Goal: Information Seeking & Learning: Learn about a topic

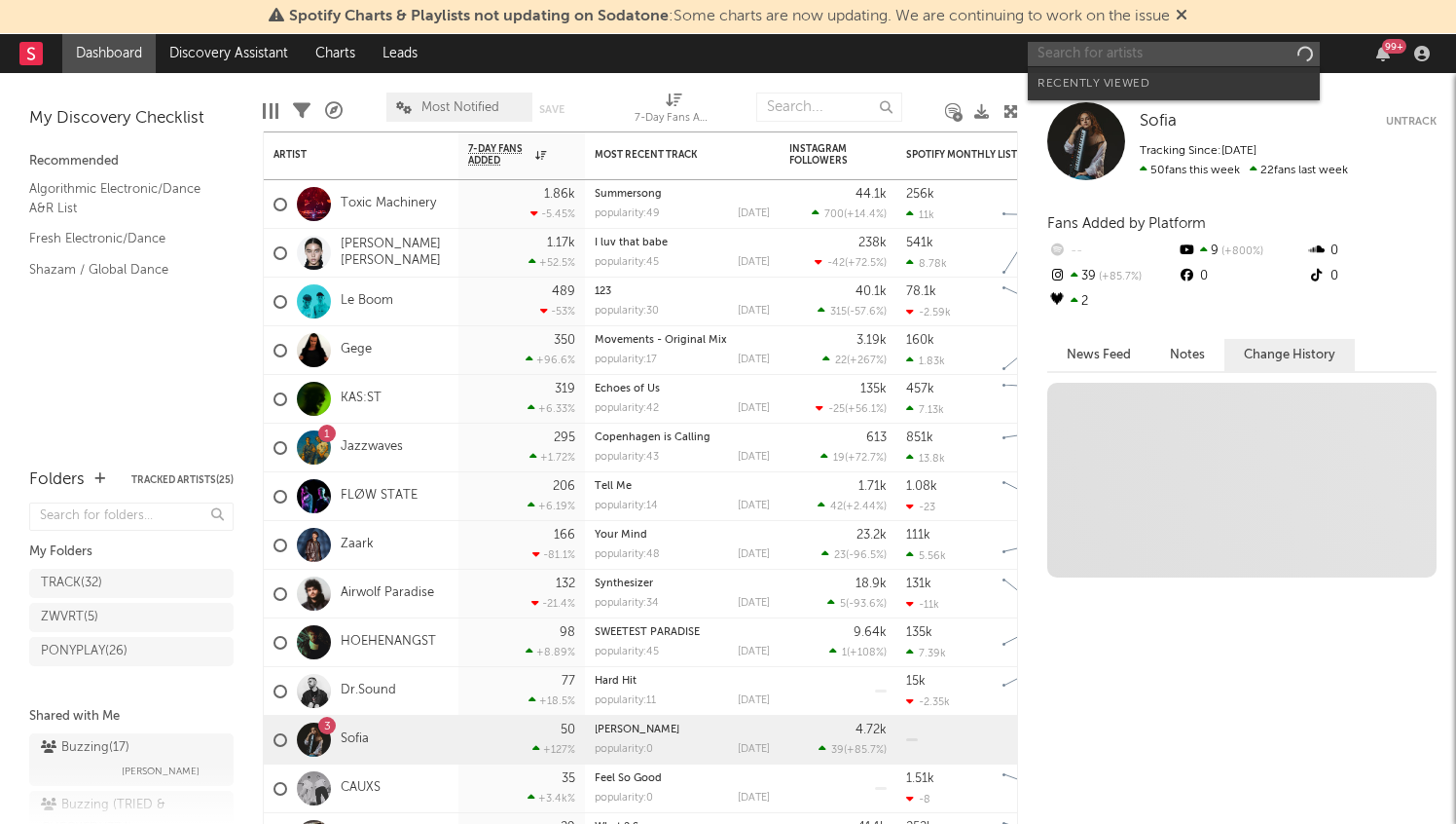
click at [1148, 52] on input "text" at bounding box center [1173, 53] width 292 height 25
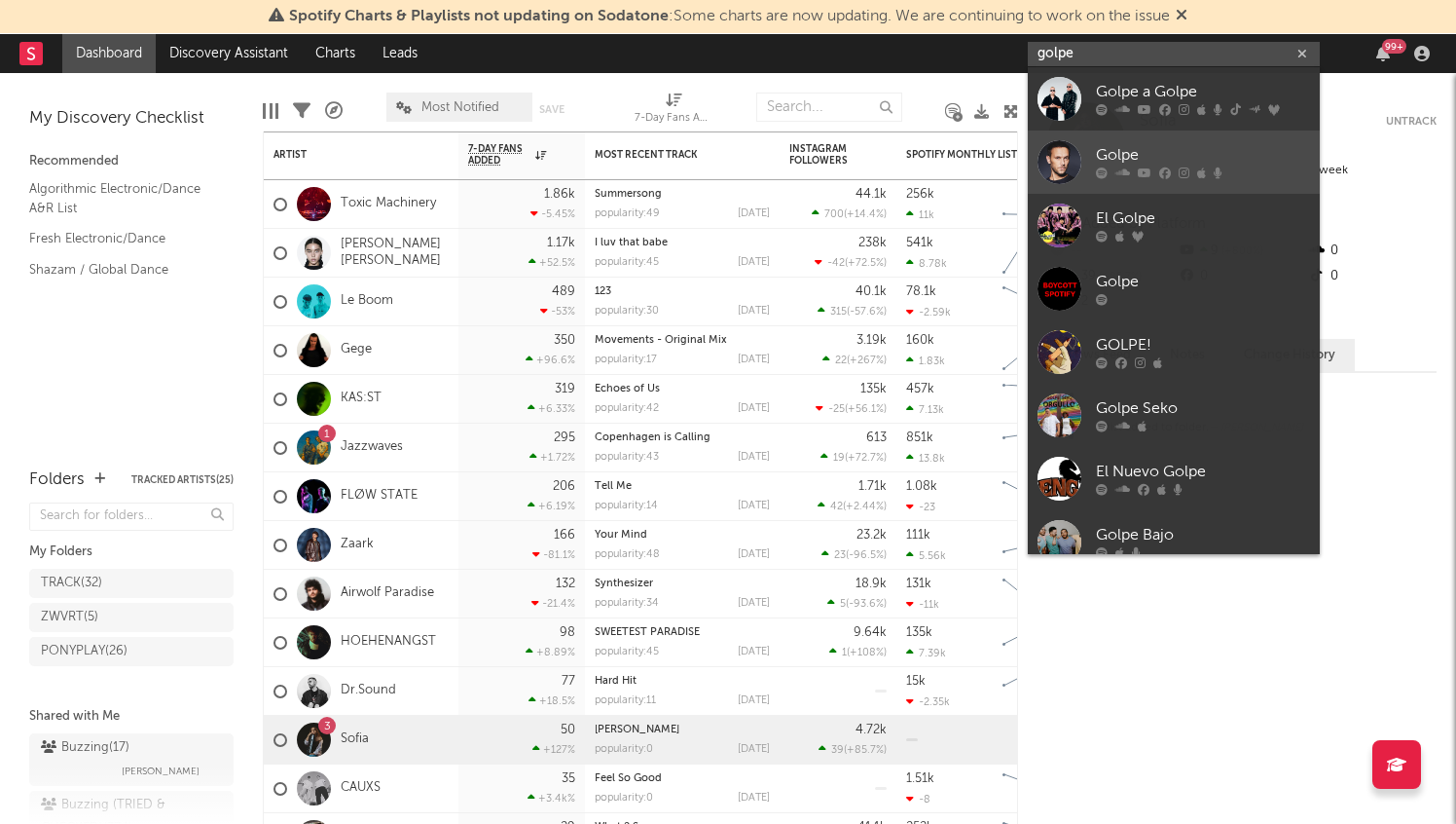
type input "golpe"
click at [1137, 158] on div "Golpe" at bounding box center [1203, 156] width 214 height 24
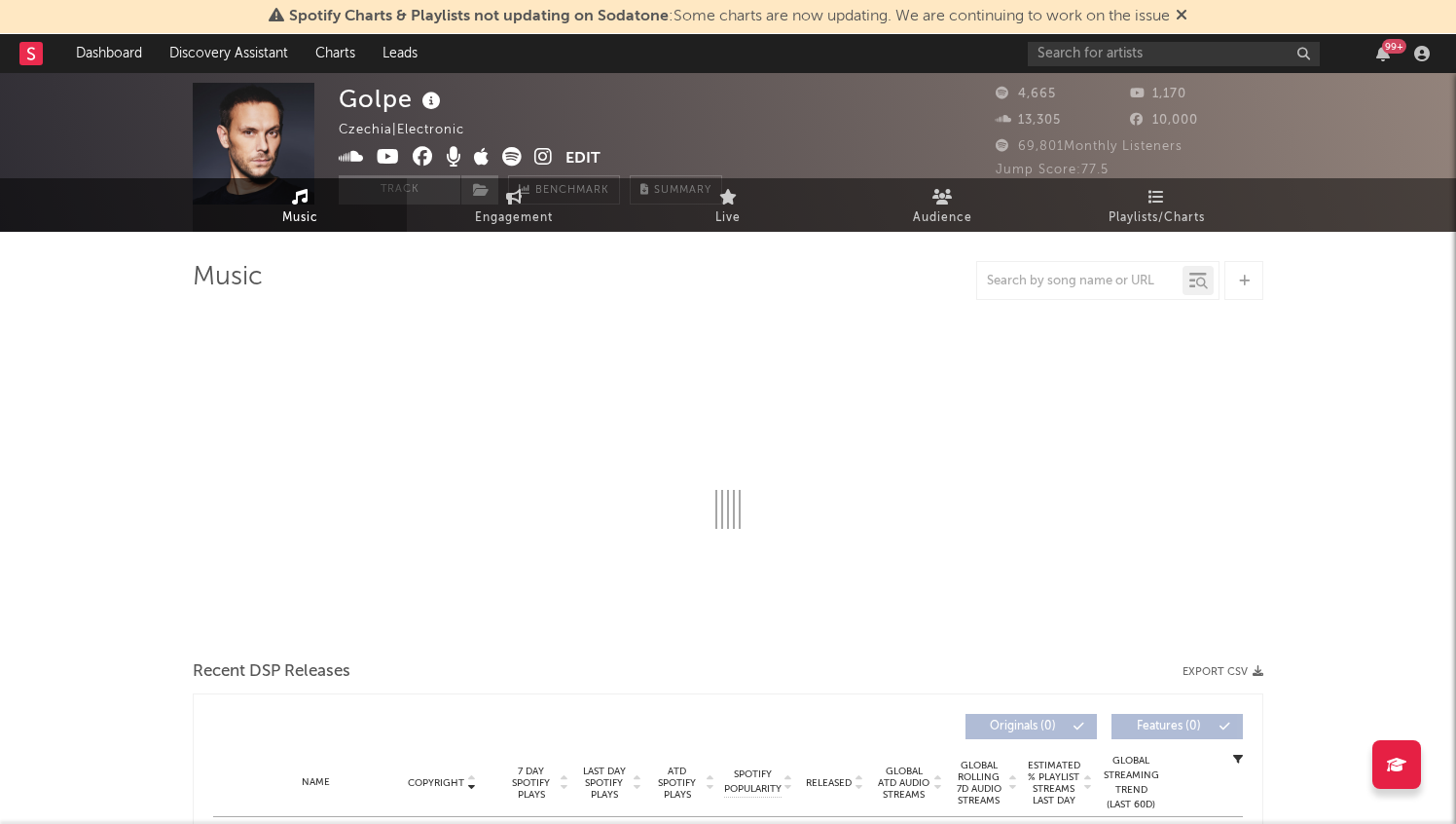
select select "1w"
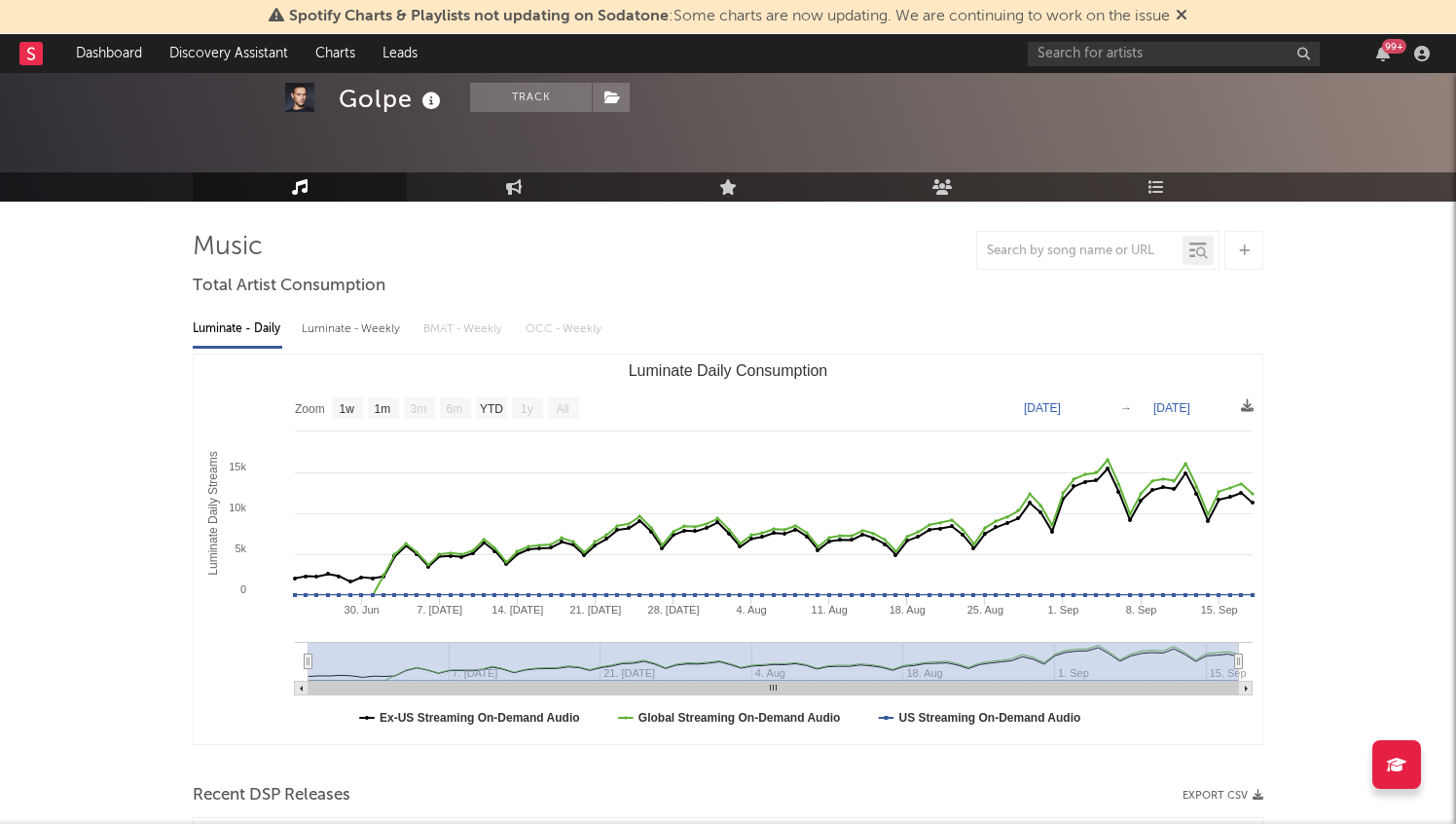
scroll to position [706, 0]
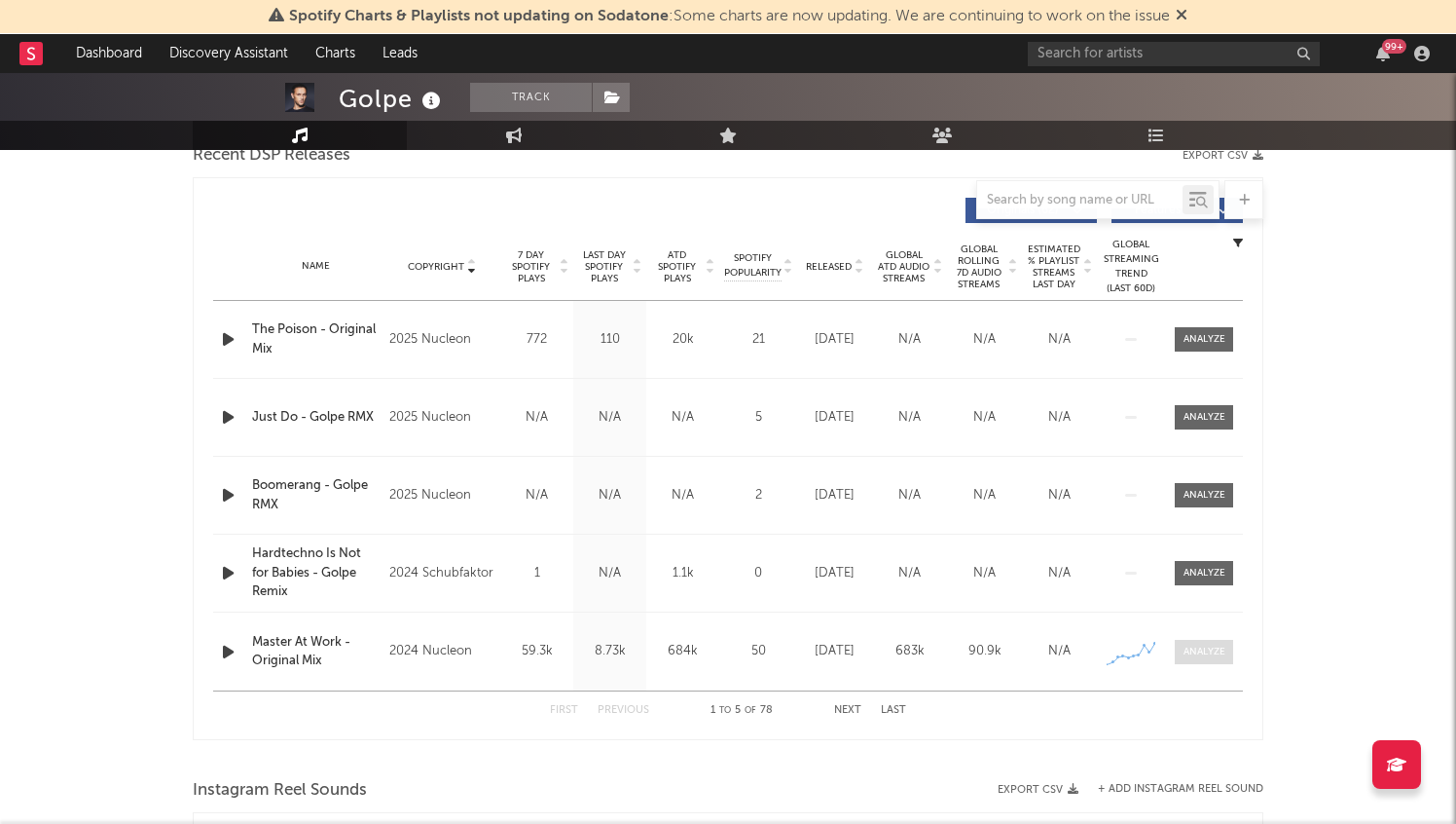
click at [1202, 650] on div at bounding box center [1205, 652] width 42 height 15
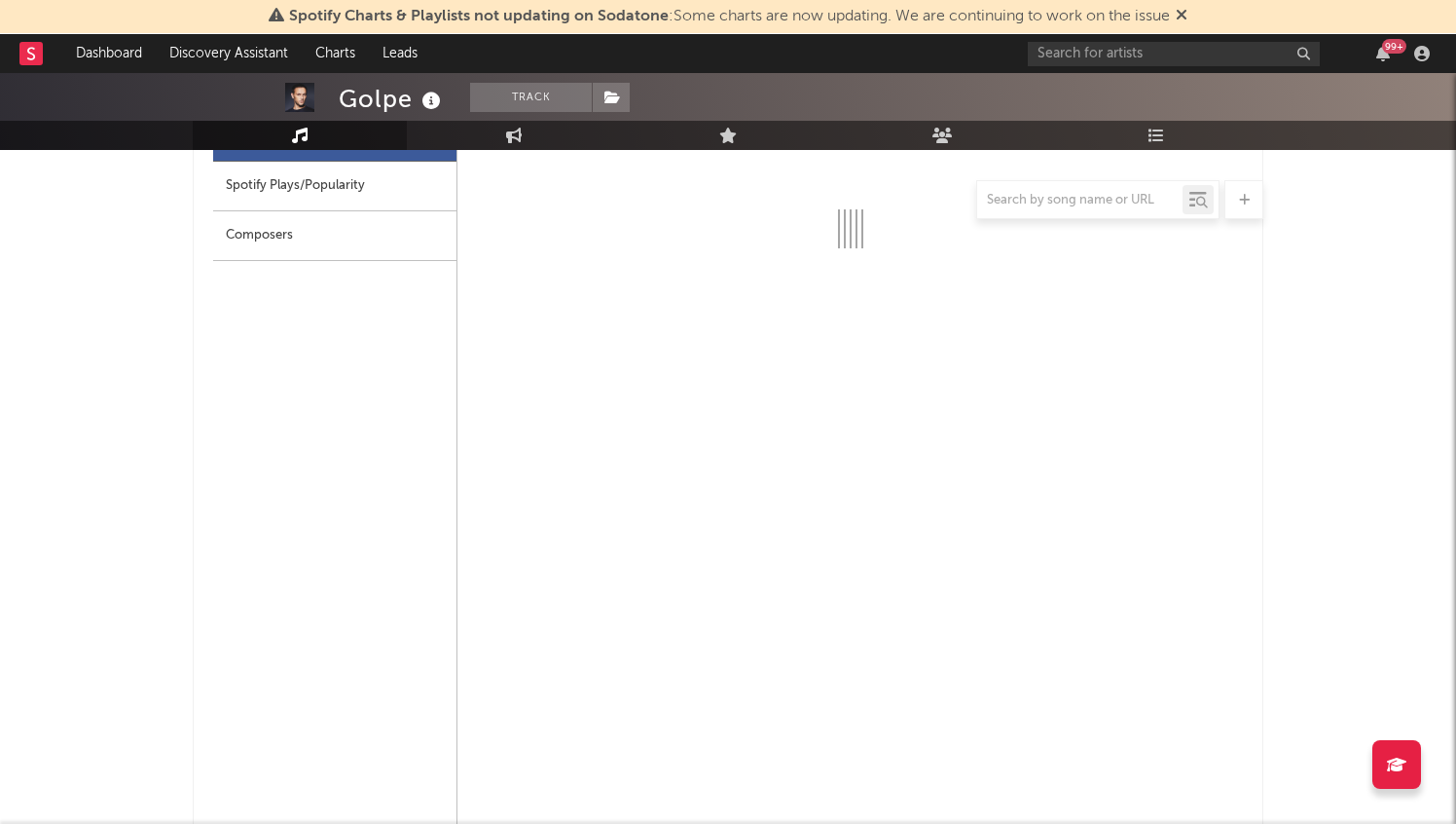
select select "1w"
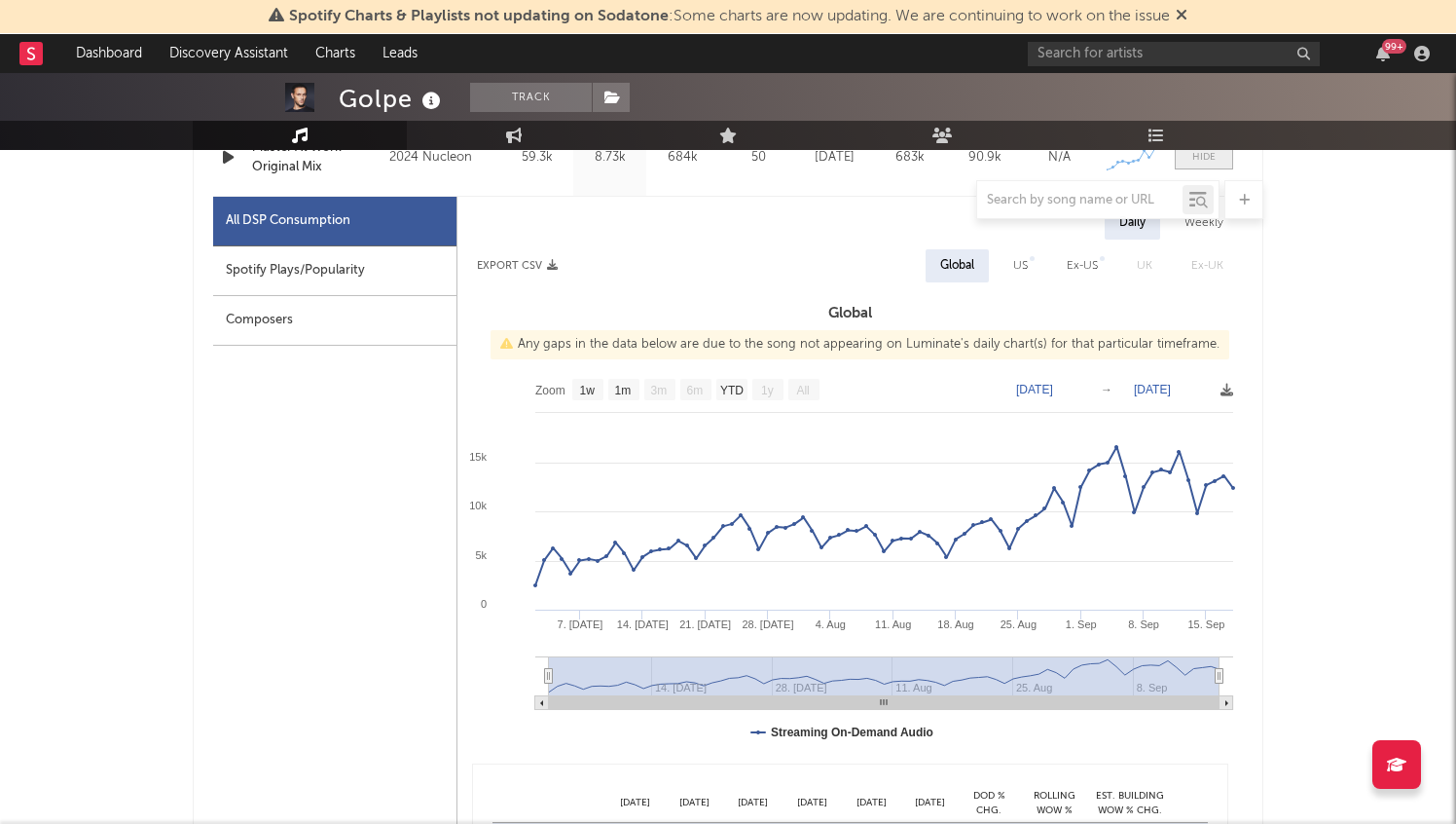
scroll to position [1193, 0]
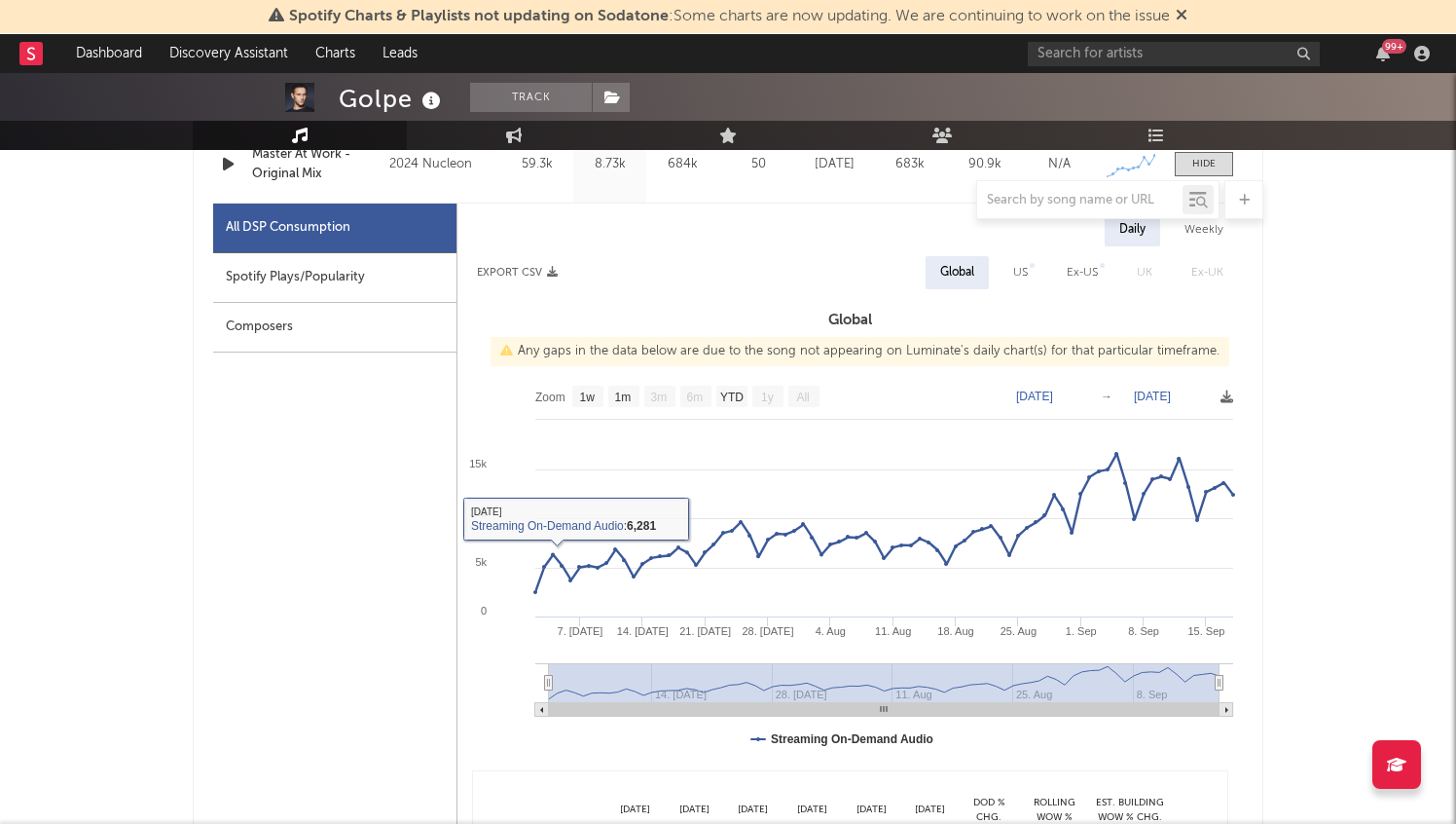
click at [338, 274] on div "Spotify Plays/Popularity" at bounding box center [335, 278] width 243 height 50
select select "6m"
select select "1w"
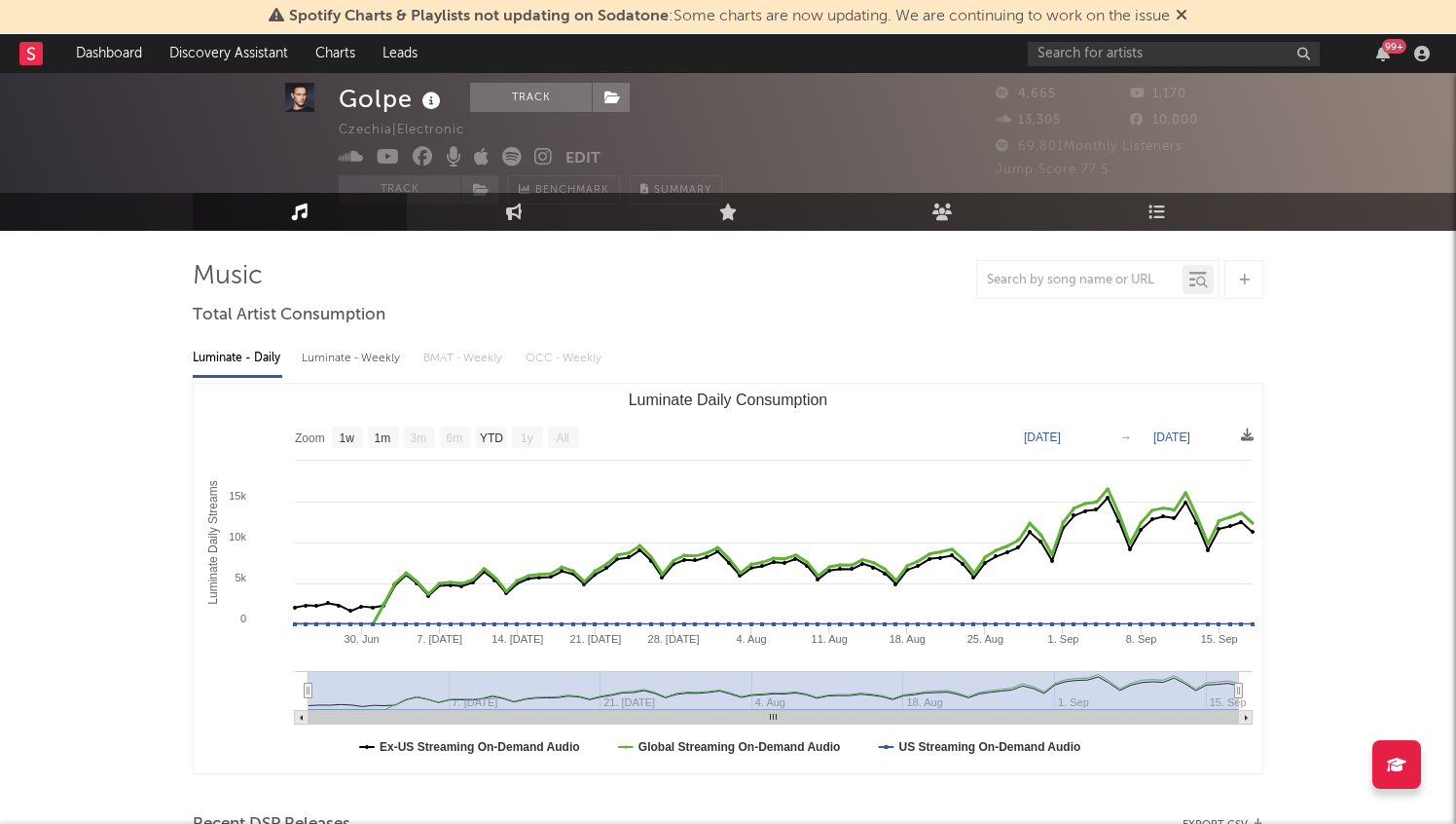
scroll to position [34, 0]
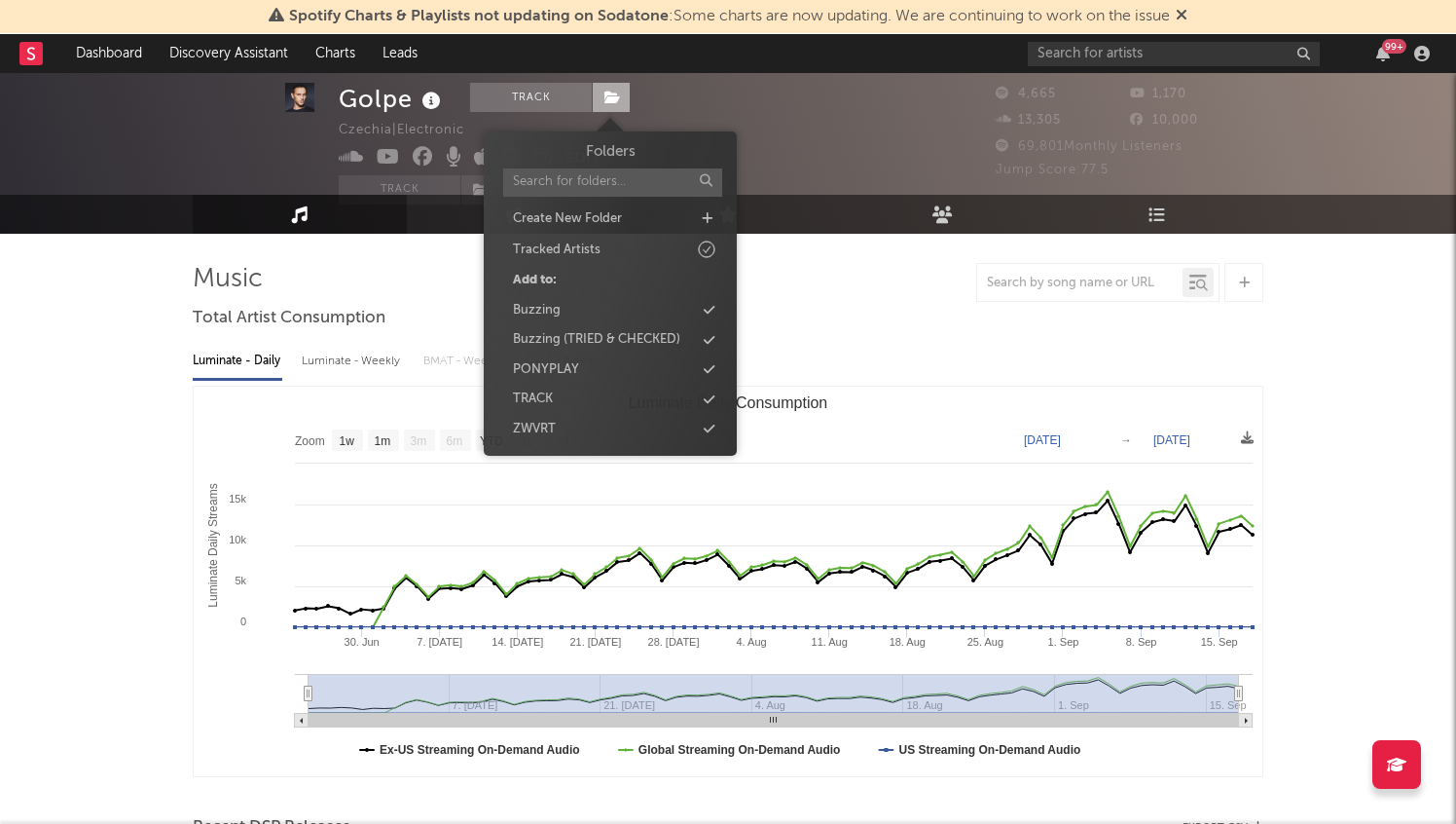
click at [620, 93] on span at bounding box center [611, 97] width 39 height 29
click at [555, 90] on button "Track" at bounding box center [531, 97] width 122 height 29
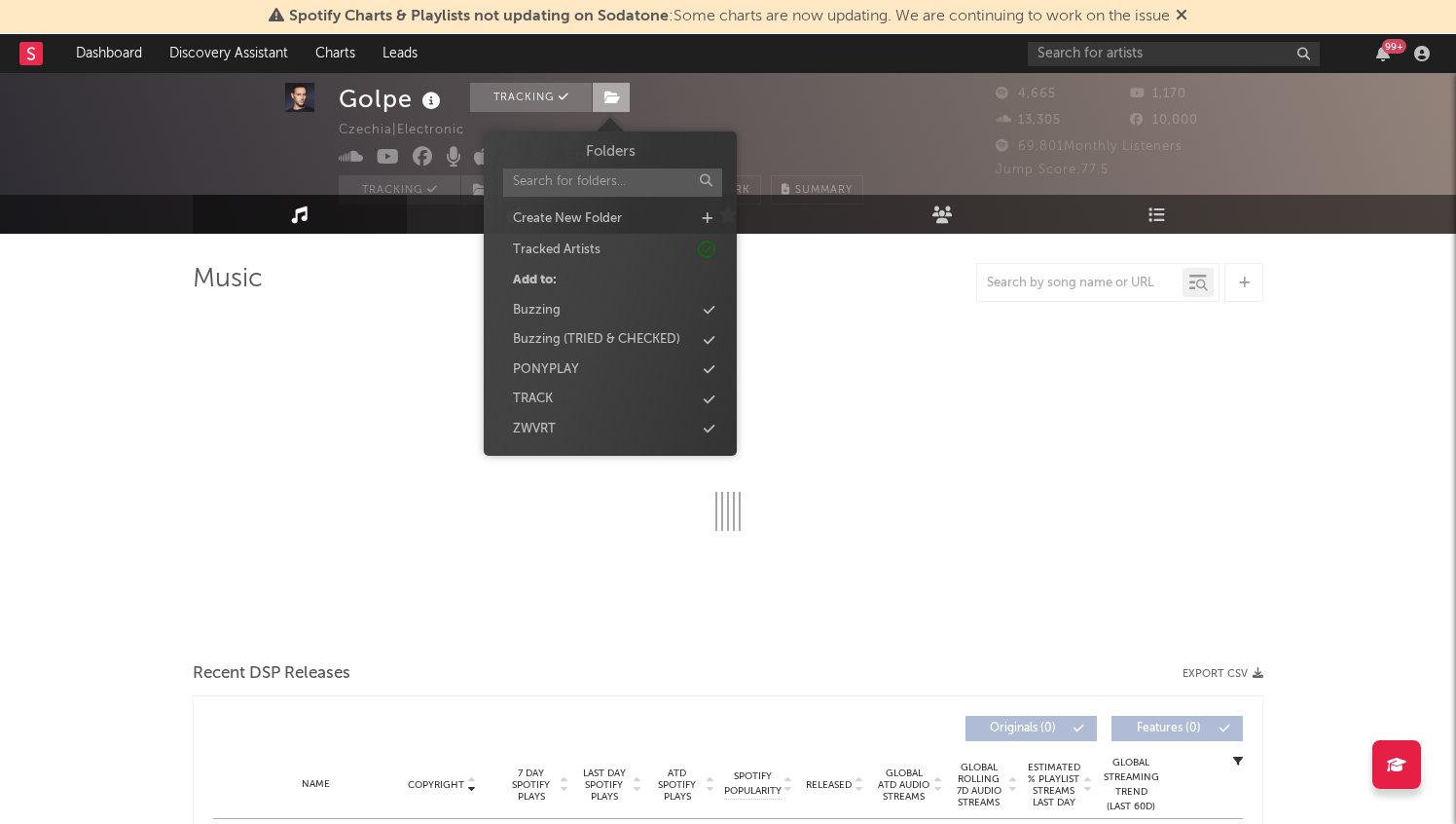
click at [612, 101] on icon at bounding box center [613, 97] width 17 height 14
select select "1w"
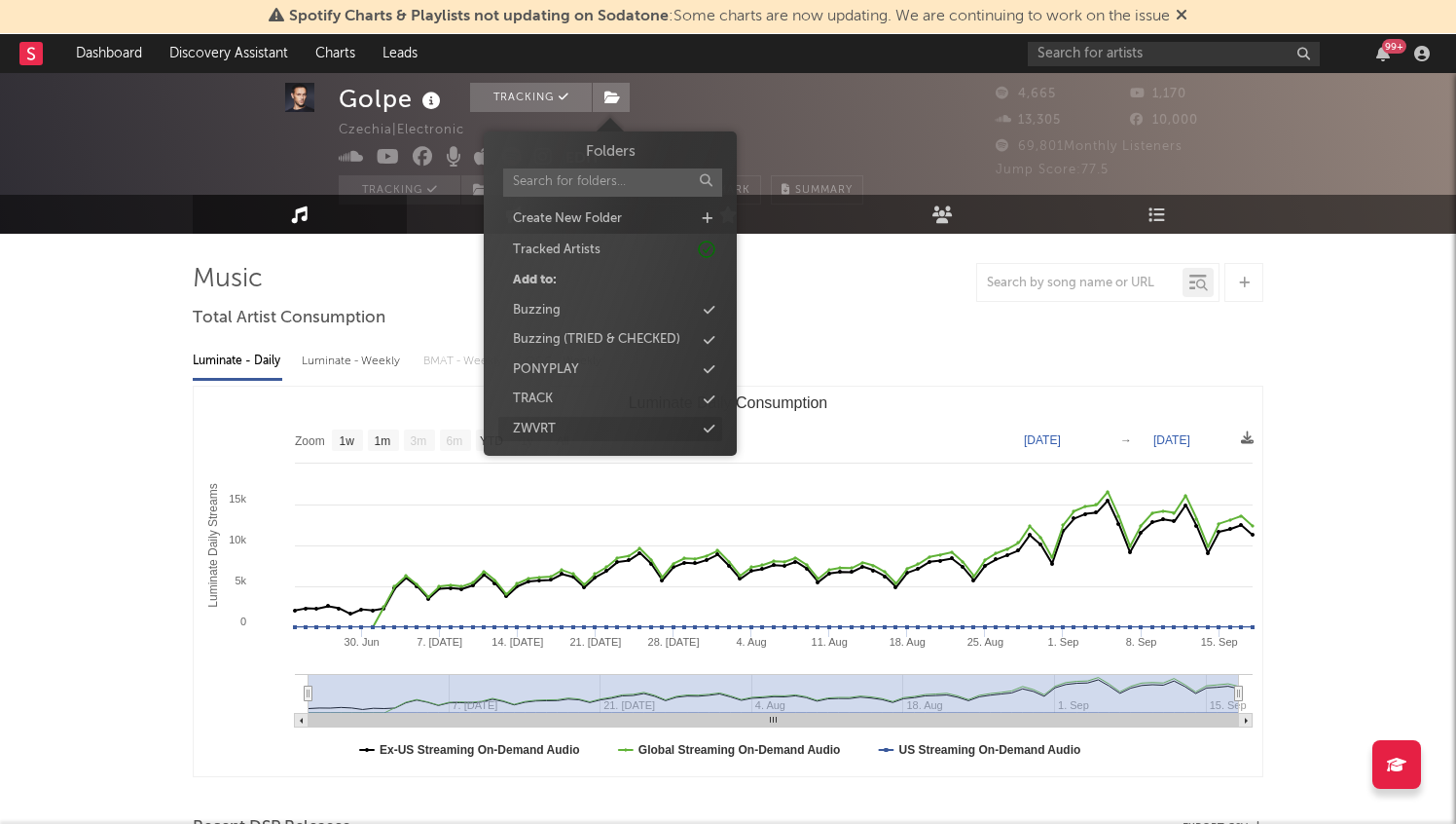
click at [638, 438] on div "ZWVRT" at bounding box center [610, 430] width 224 height 26
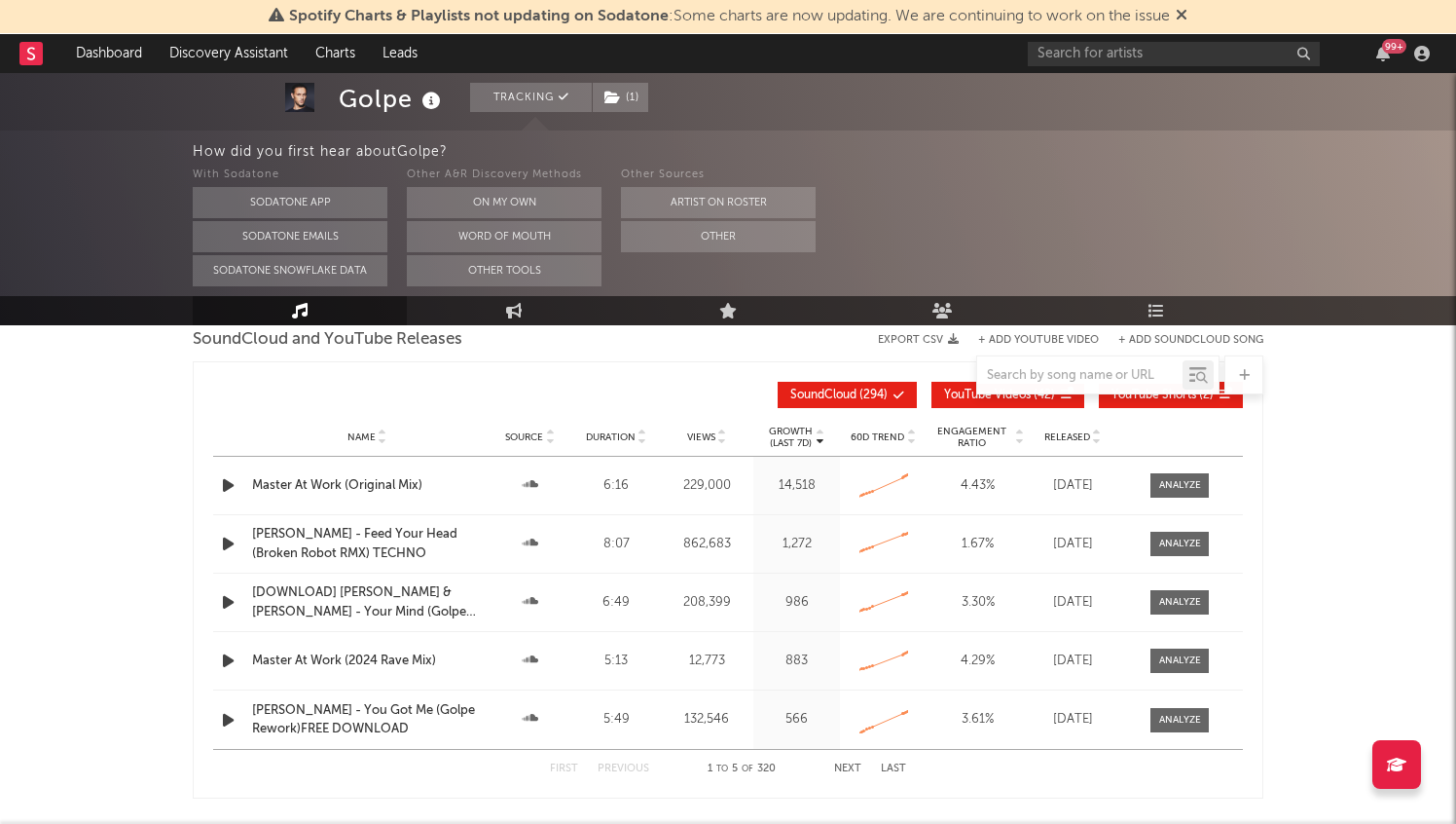
scroll to position [1829, 0]
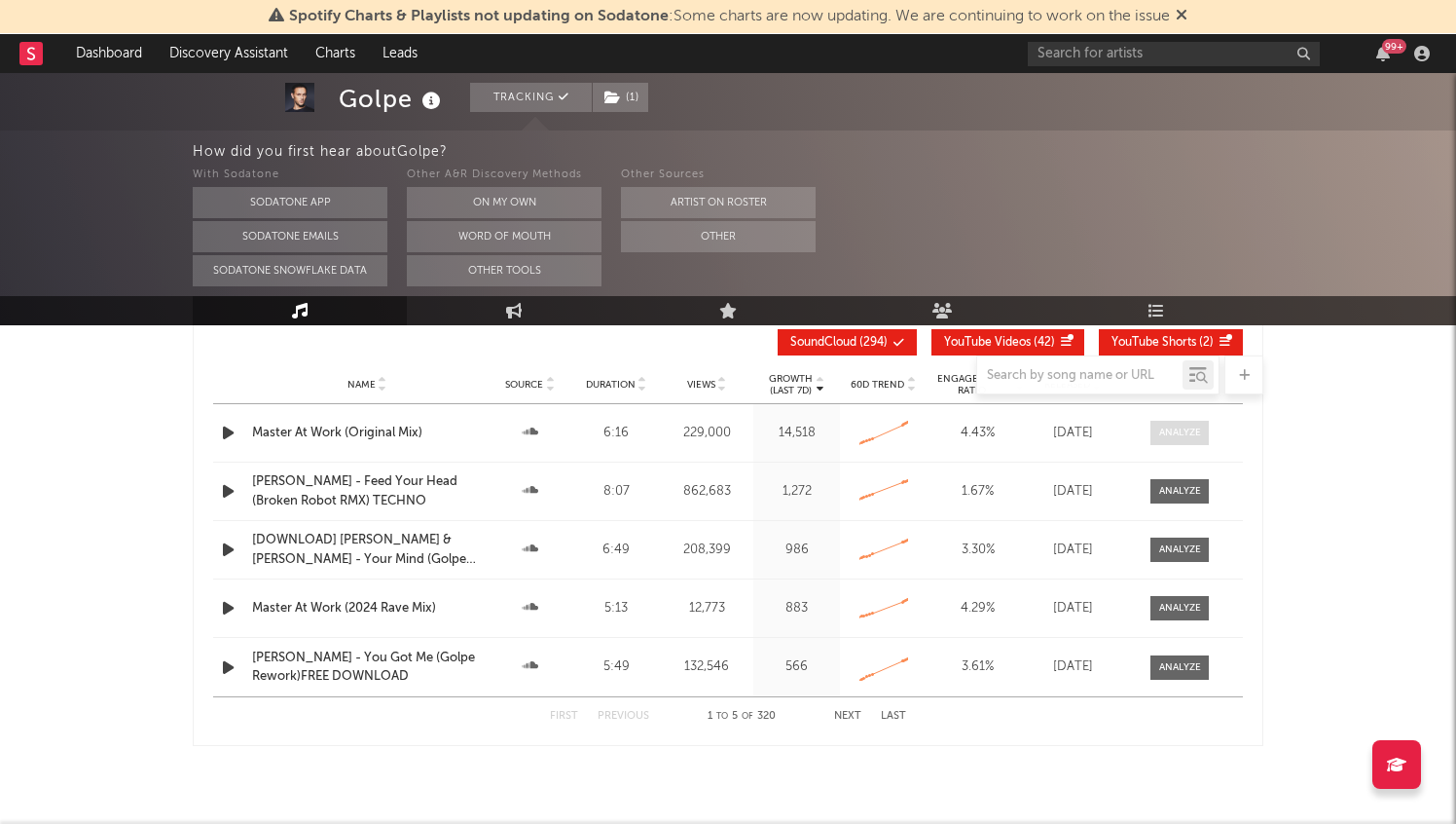
click at [1194, 426] on div at bounding box center [1180, 433] width 42 height 15
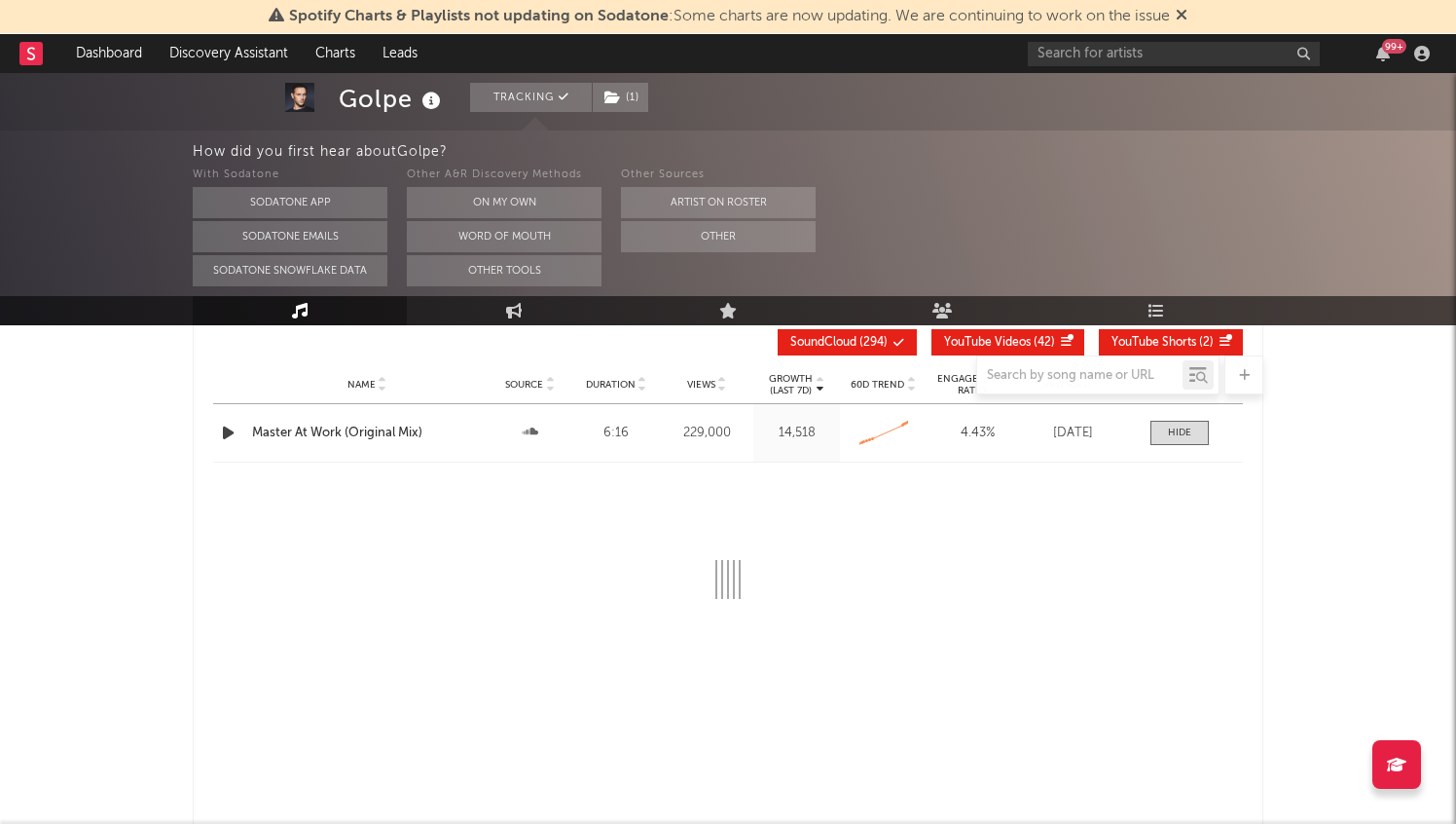
select select "6m"
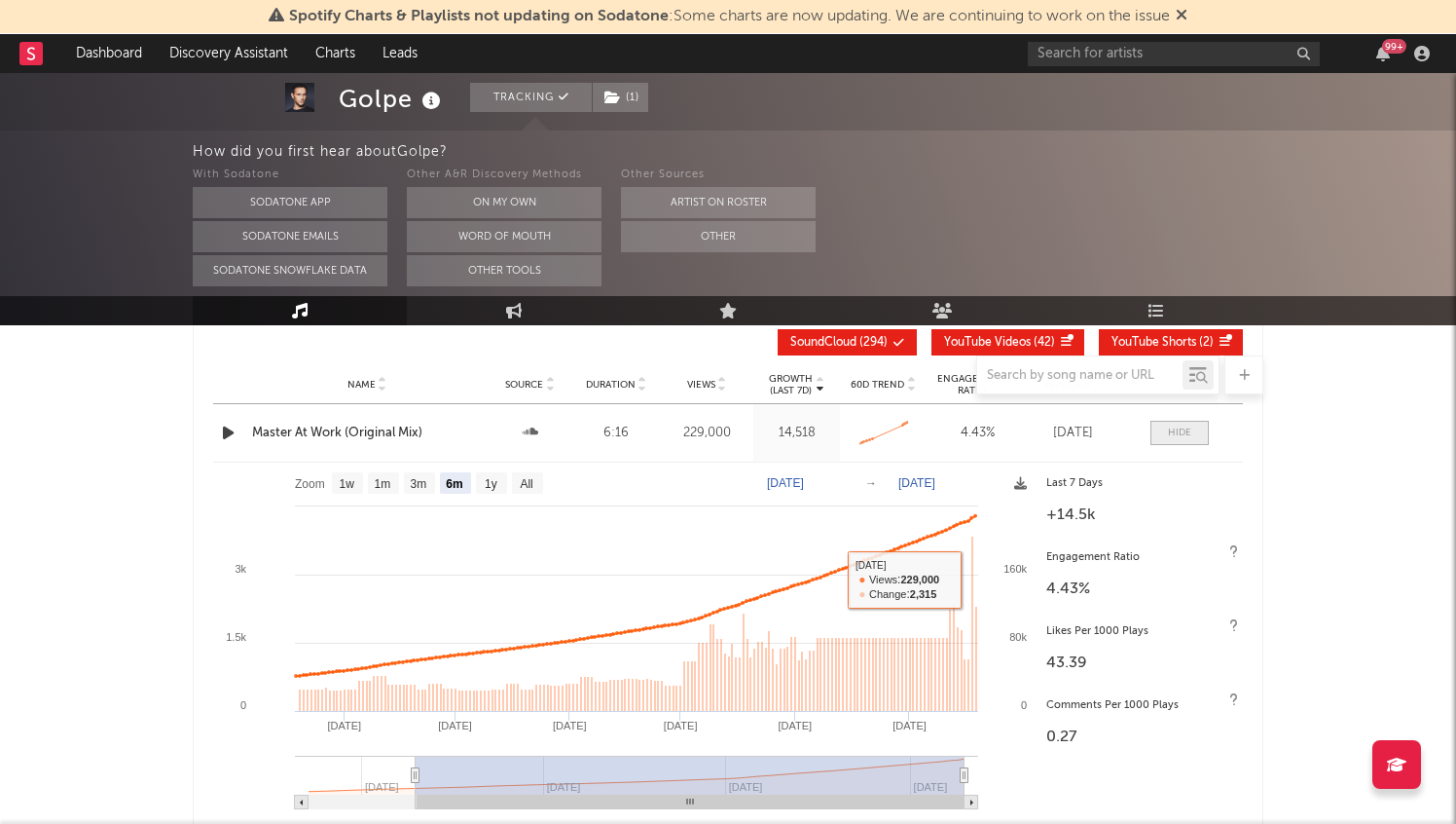
click at [1191, 440] on span at bounding box center [1179, 433] width 58 height 25
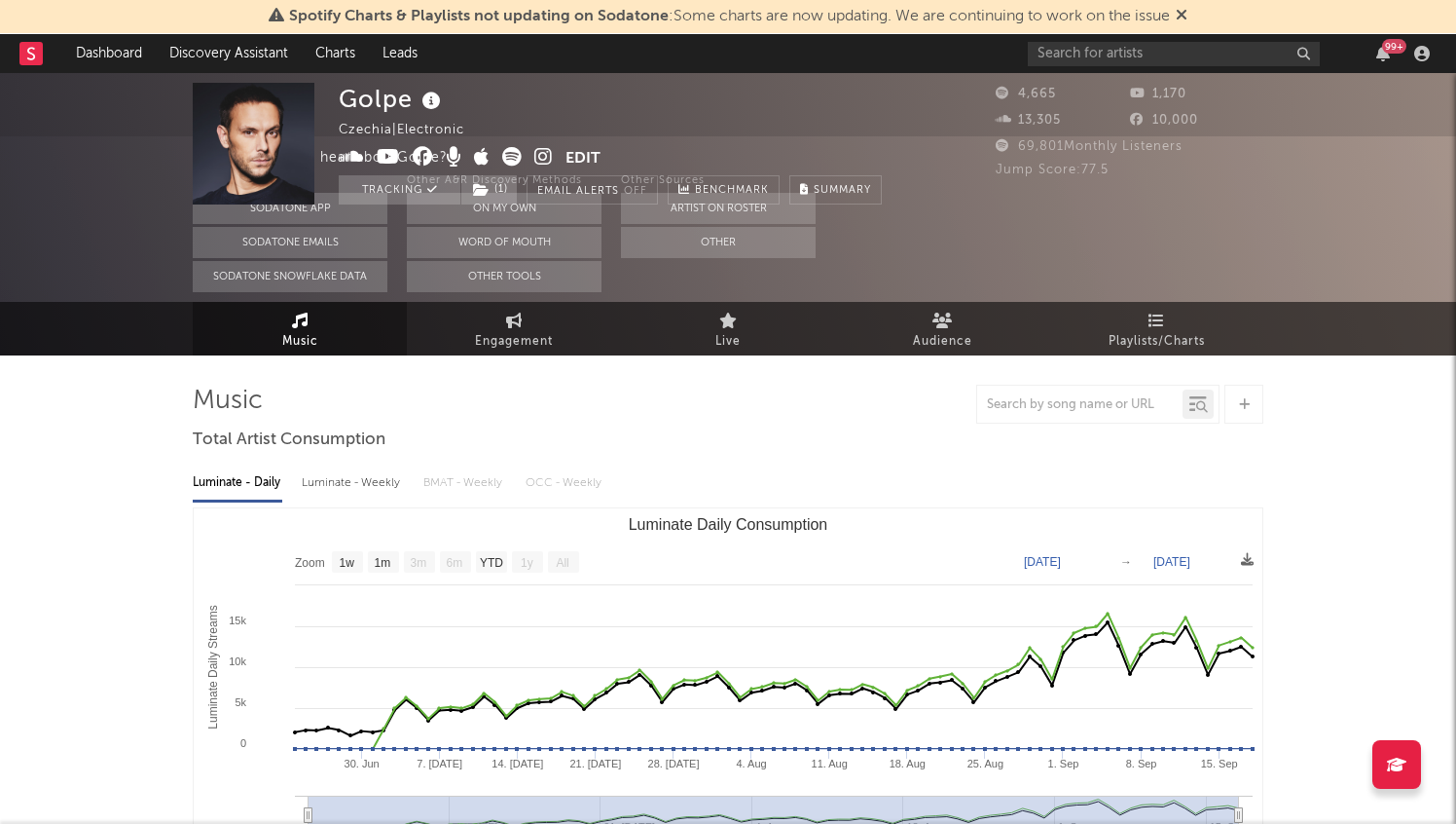
scroll to position [0, 0]
